Goal: Task Accomplishment & Management: Manage account settings

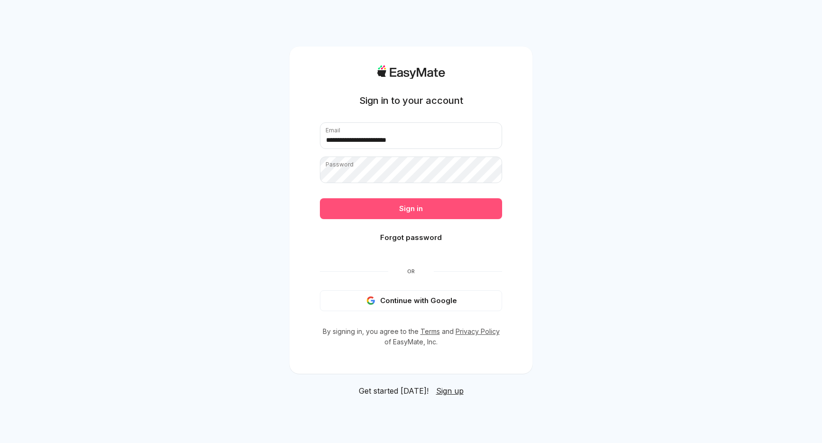
click at [413, 206] on button "Sign in" at bounding box center [411, 208] width 182 height 21
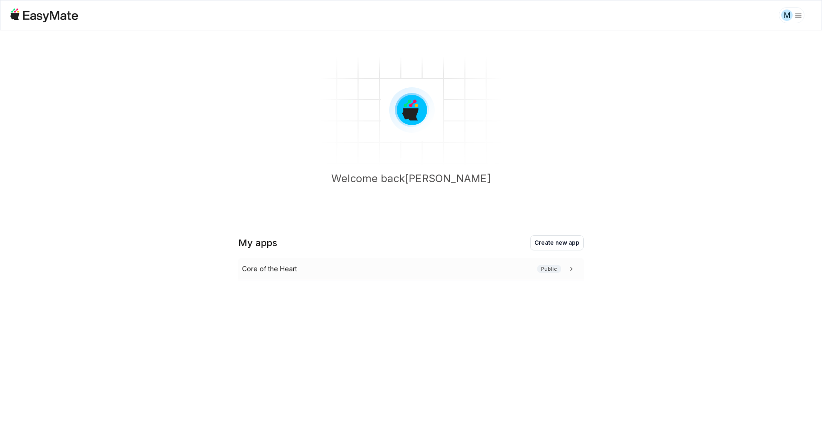
click at [305, 274] on div "Core of the Heart Public" at bounding box center [409, 269] width 334 height 10
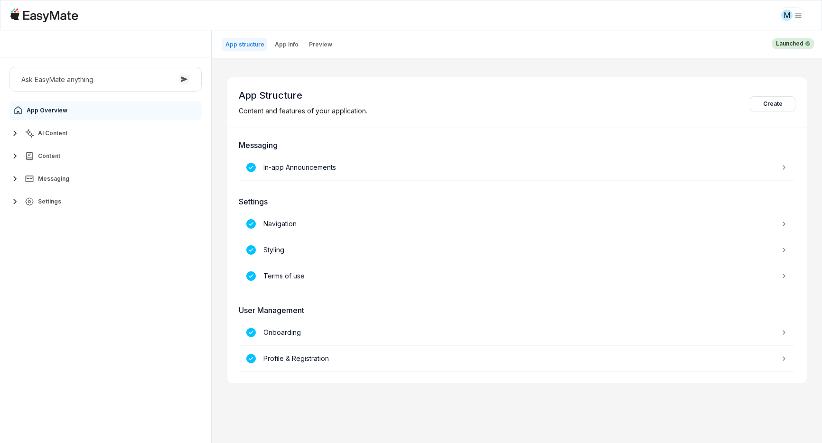
click at [16, 131] on icon "button" at bounding box center [14, 133] width 11 height 11
click at [90, 153] on link "Agents 3" at bounding box center [111, 156] width 178 height 19
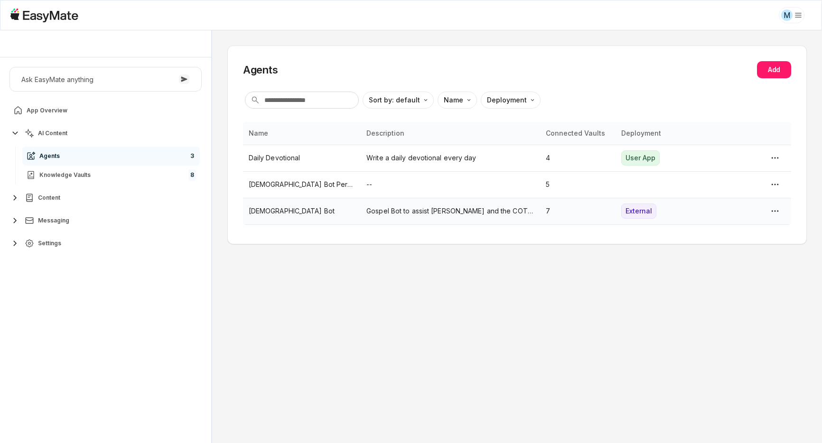
click at [379, 209] on p "Gospel Bot to assist [PERSON_NAME] and the COTH team." at bounding box center [450, 211] width 168 height 10
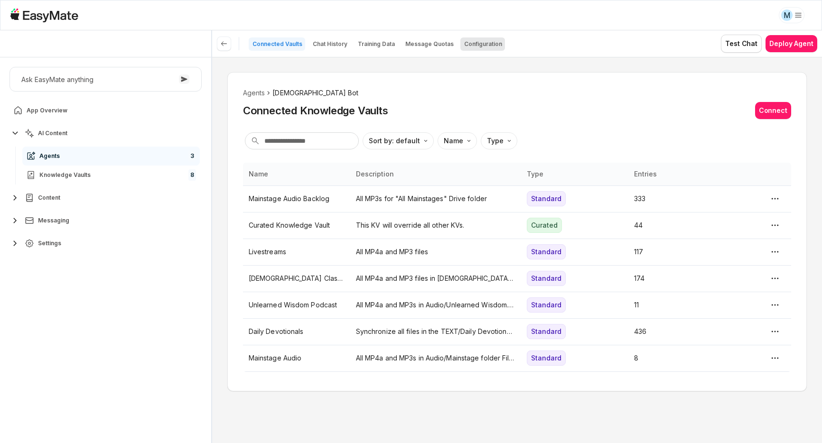
drag, startPoint x: 480, startPoint y: 46, endPoint x: 487, endPoint y: 46, distance: 7.1
click at [480, 46] on p "Configuration" at bounding box center [483, 44] width 38 height 8
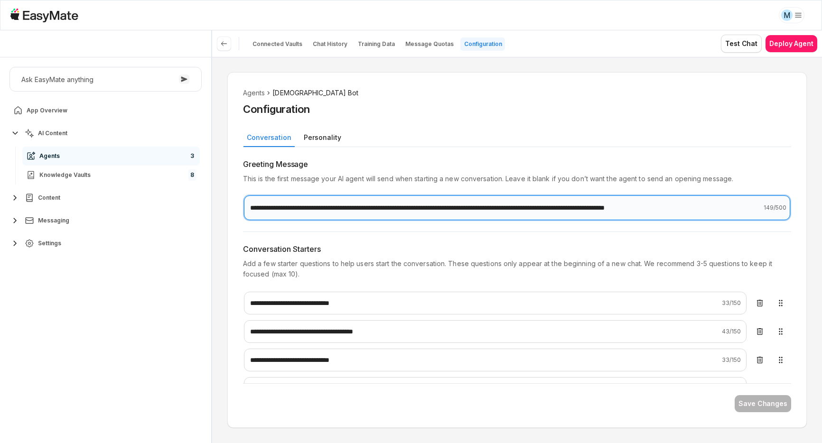
click at [683, 206] on input "**********" at bounding box center [517, 208] width 546 height 25
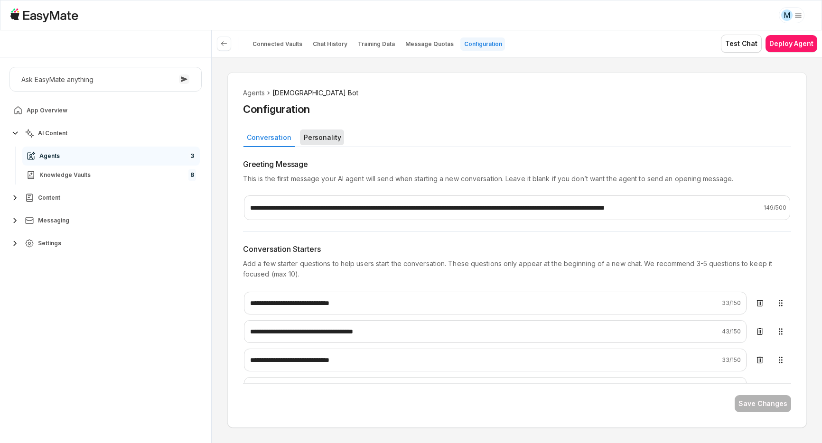
click at [323, 135] on button "Personality" at bounding box center [322, 138] width 44 height 16
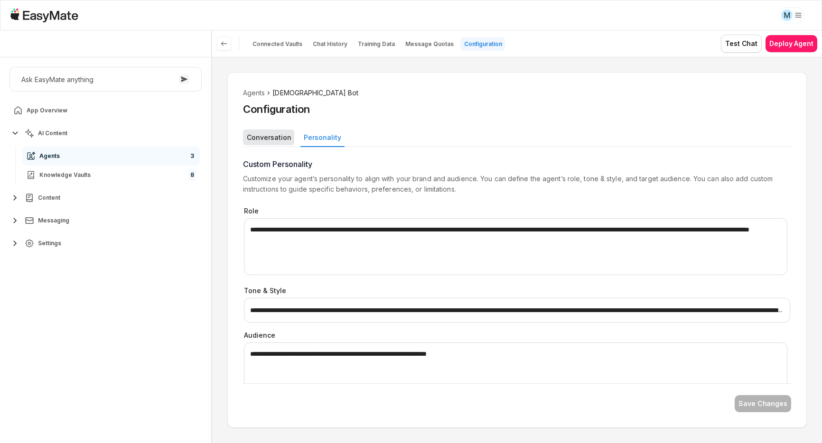
click at [266, 132] on button "Conversation" at bounding box center [268, 138] width 51 height 16
click at [311, 134] on button "Personality" at bounding box center [322, 138] width 44 height 16
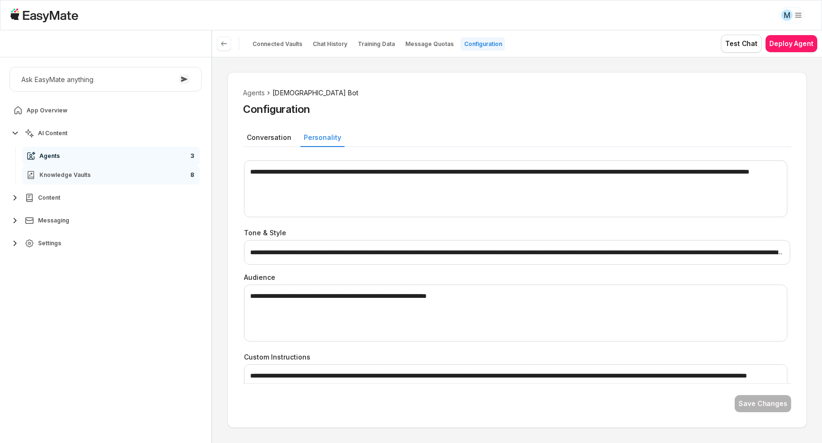
click at [137, 180] on link "Knowledge Vaults 8" at bounding box center [111, 175] width 178 height 19
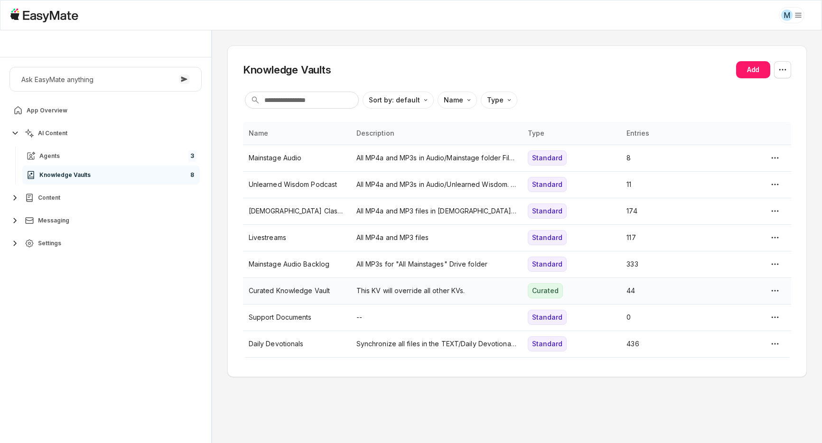
click at [332, 289] on p "Curated Knowledge Vault" at bounding box center [297, 291] width 96 height 10
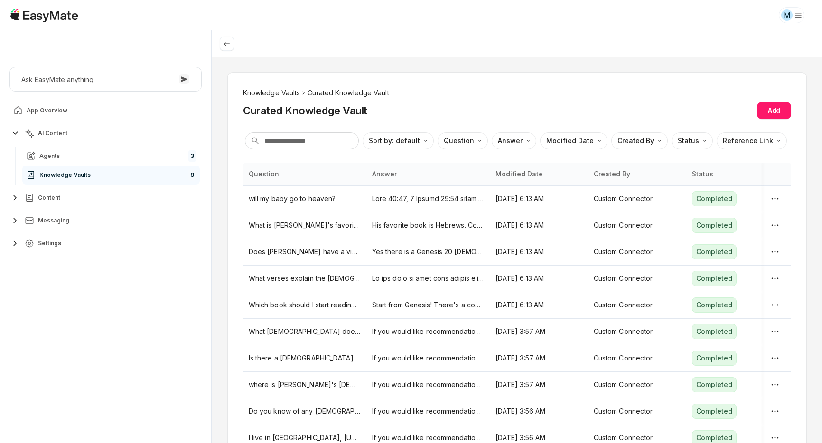
click at [290, 90] on li "Knowledge Vaults" at bounding box center [271, 93] width 57 height 10
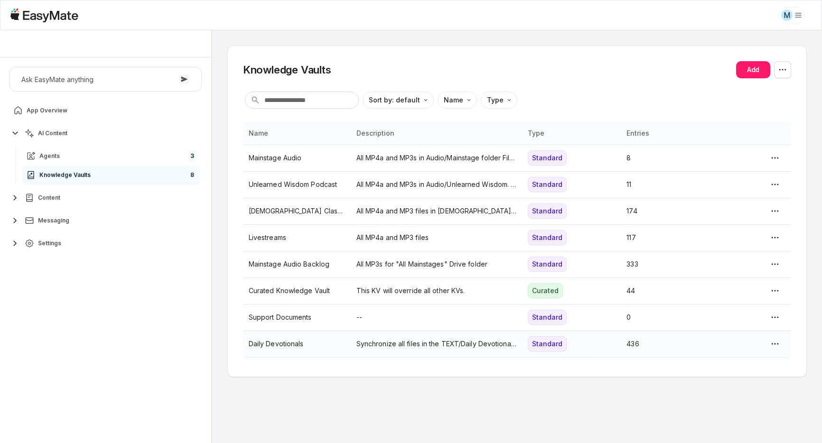
click at [299, 342] on p "Daily Devotionals" at bounding box center [297, 344] width 96 height 10
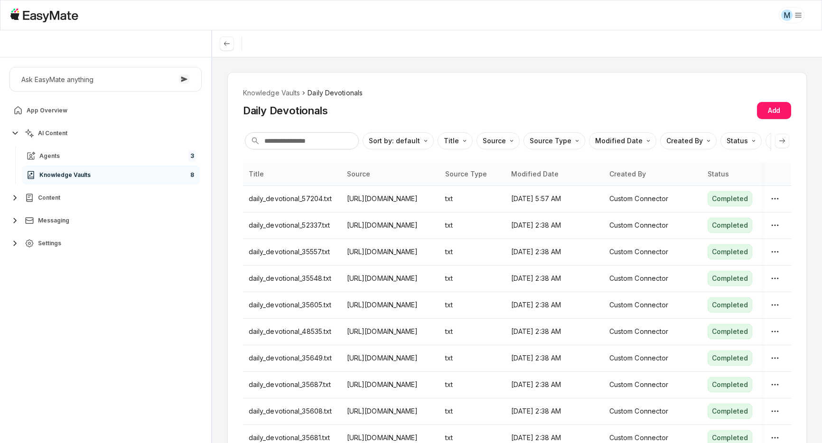
type textarea "*"
